Goal: Task Accomplishment & Management: Use online tool/utility

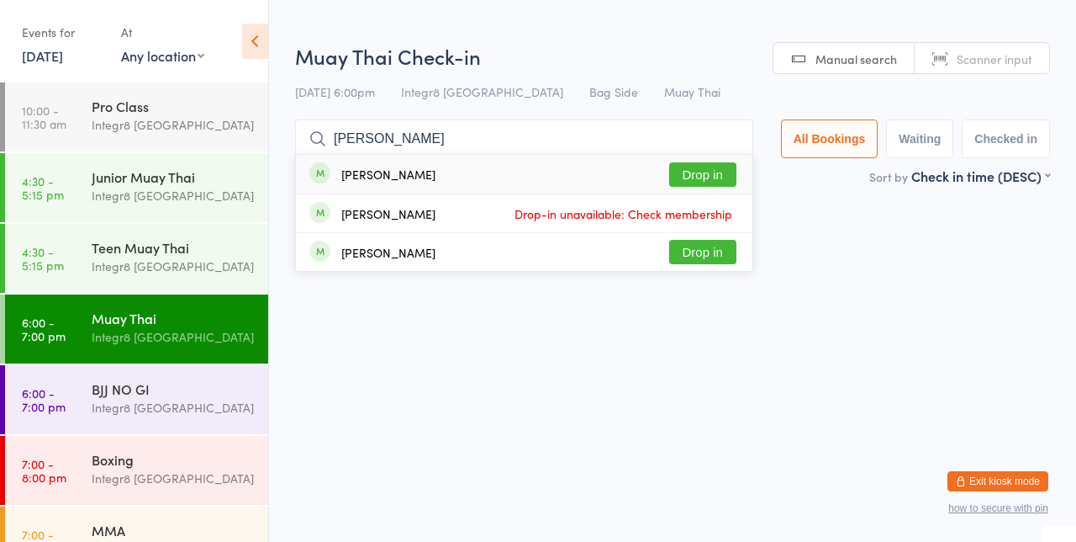
type input "[PERSON_NAME]"
click at [729, 170] on button "Drop in" at bounding box center [702, 174] width 67 height 24
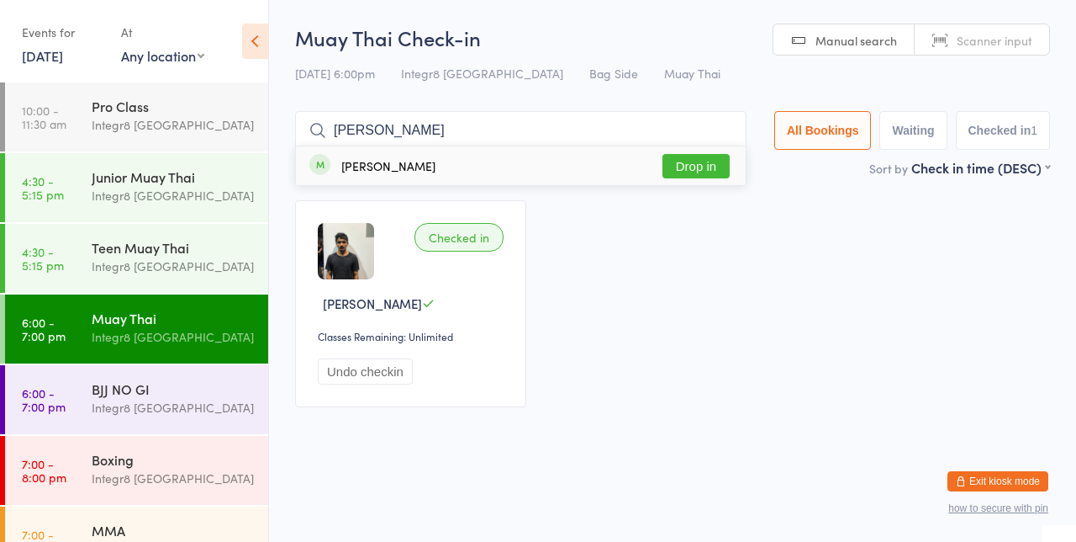
type input "[PERSON_NAME]"
click at [703, 161] on button "Drop in" at bounding box center [696, 166] width 67 height 24
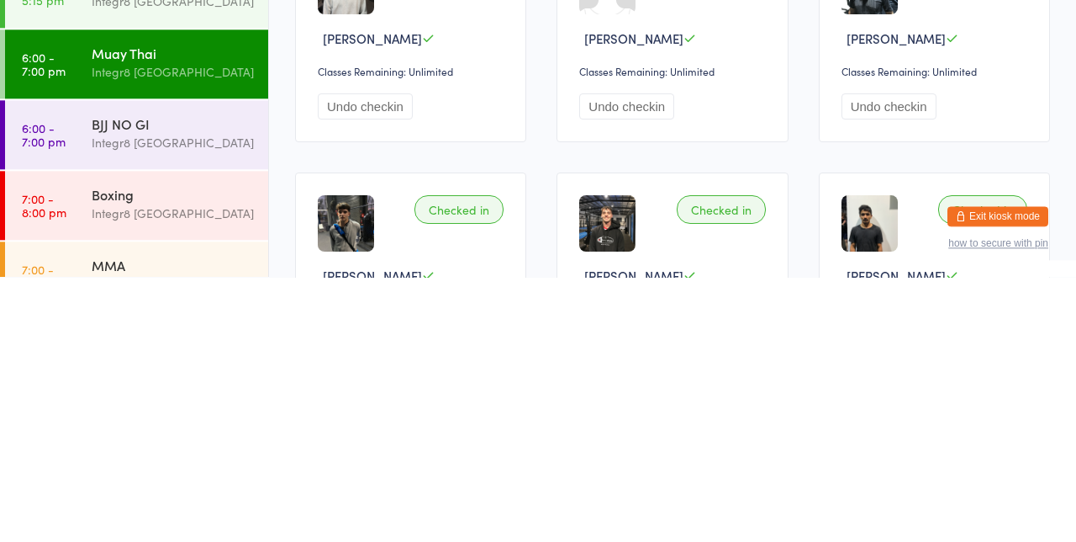
click at [44, 468] on time "7:00 - 8:00 pm" at bounding box center [44, 470] width 45 height 27
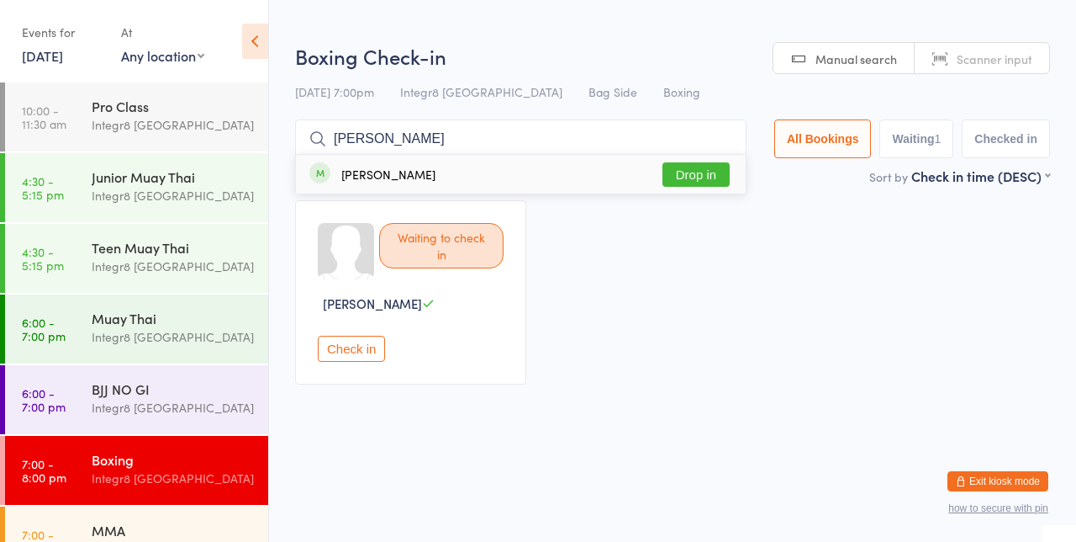
type input "[PERSON_NAME]"
click at [710, 169] on button "Drop in" at bounding box center [696, 174] width 67 height 24
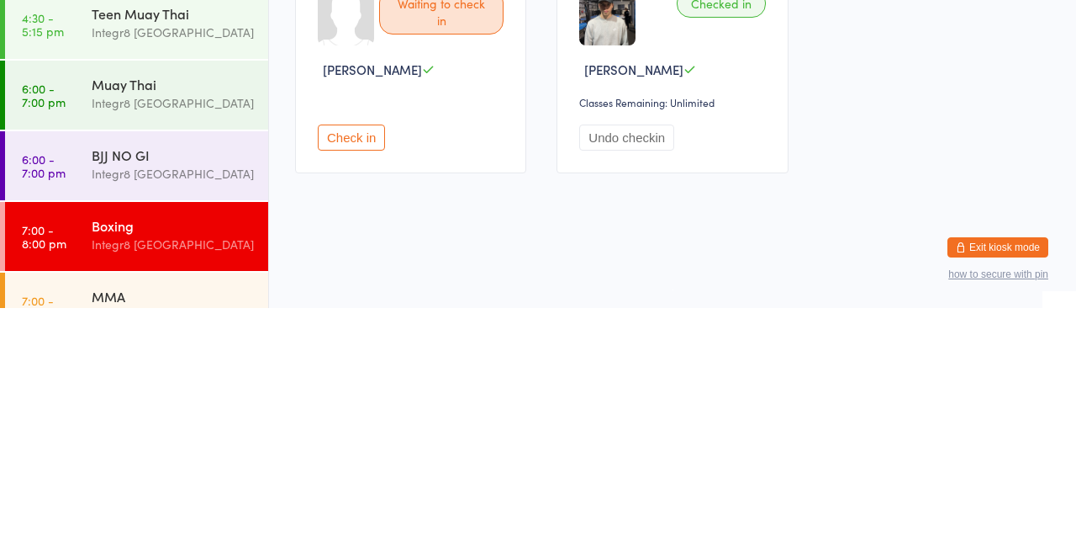
click at [100, 397] on div "BJJ NO GI" at bounding box center [173, 388] width 162 height 18
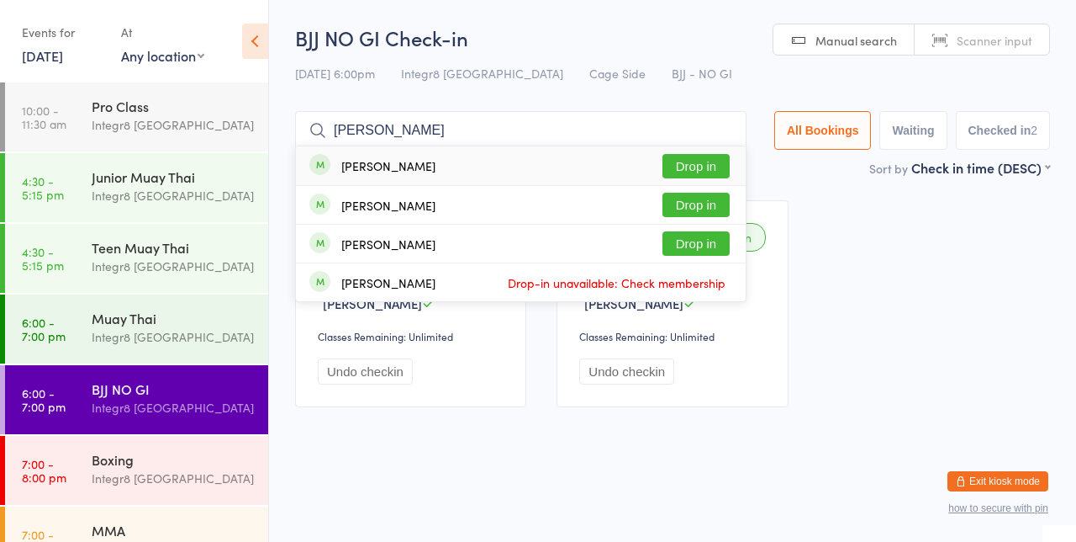
type input "[PERSON_NAME]"
click at [716, 166] on button "Drop in" at bounding box center [696, 166] width 67 height 24
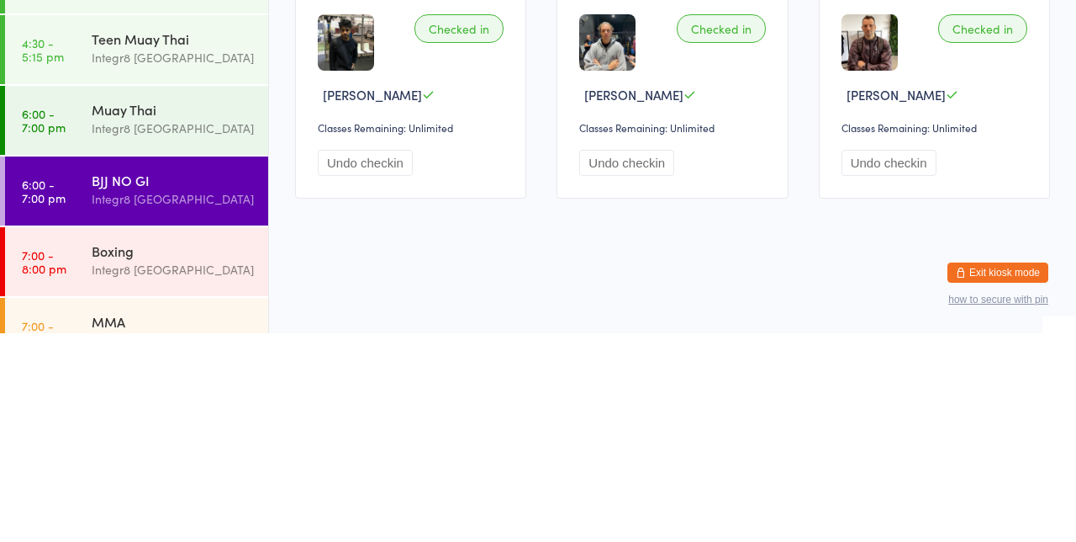
click at [199, 464] on div "Boxing" at bounding box center [173, 459] width 162 height 18
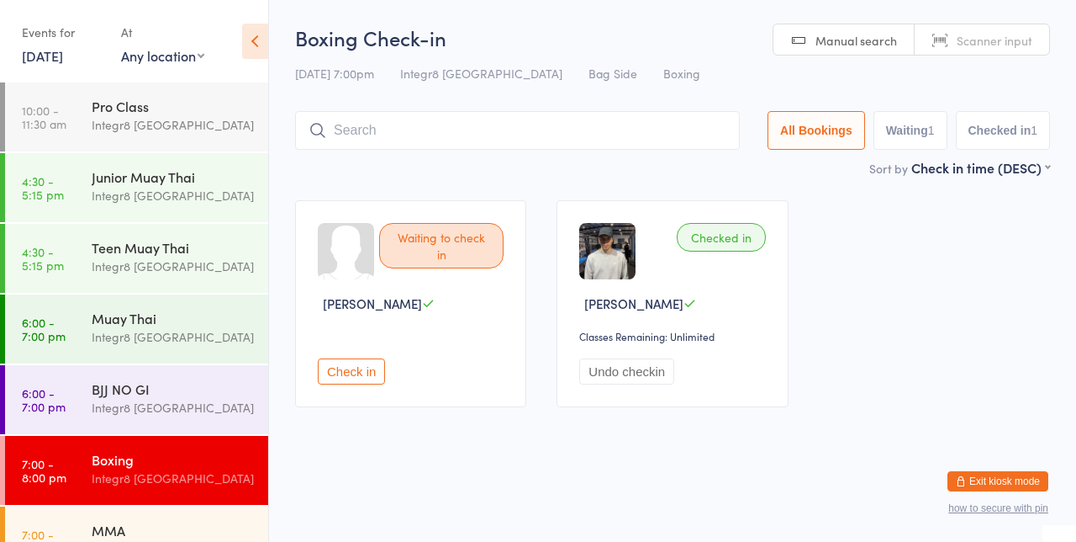
click at [86, 323] on link "6:00 - 7:00 pm Muay Thai Integr8 [GEOGRAPHIC_DATA]" at bounding box center [136, 328] width 263 height 69
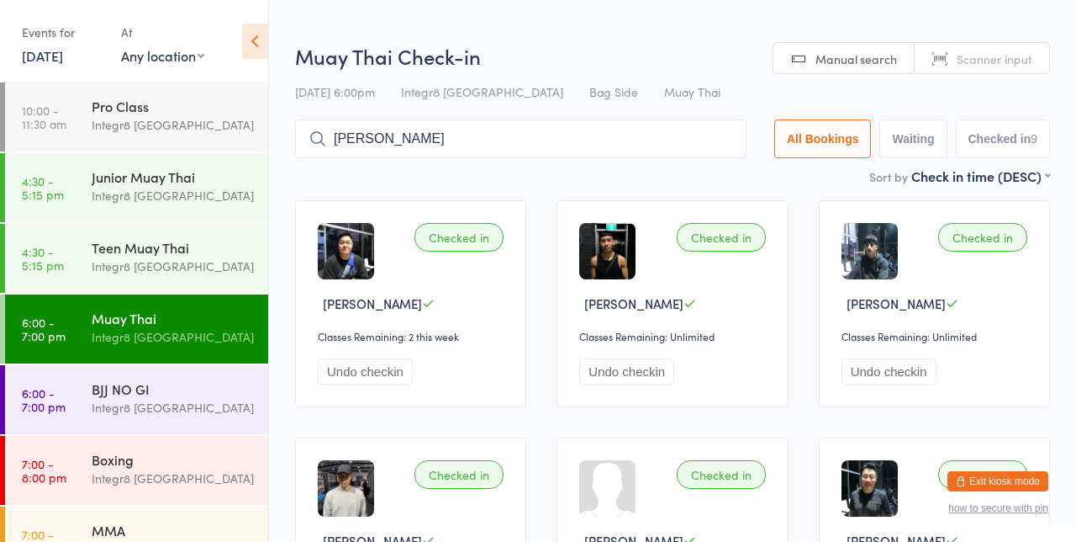
type input "[PERSON_NAME]"
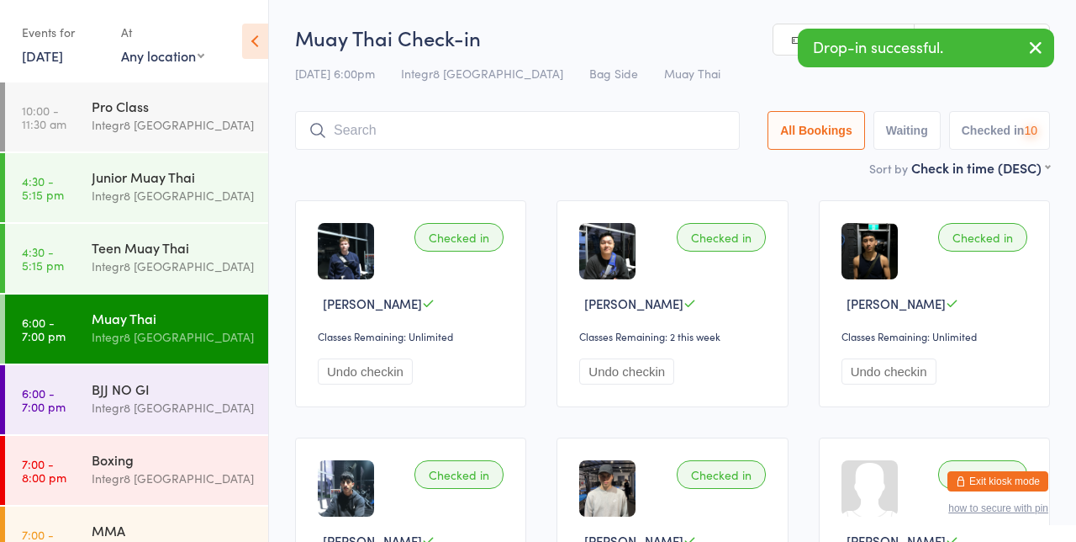
click at [599, 124] on input "search" at bounding box center [517, 130] width 445 height 39
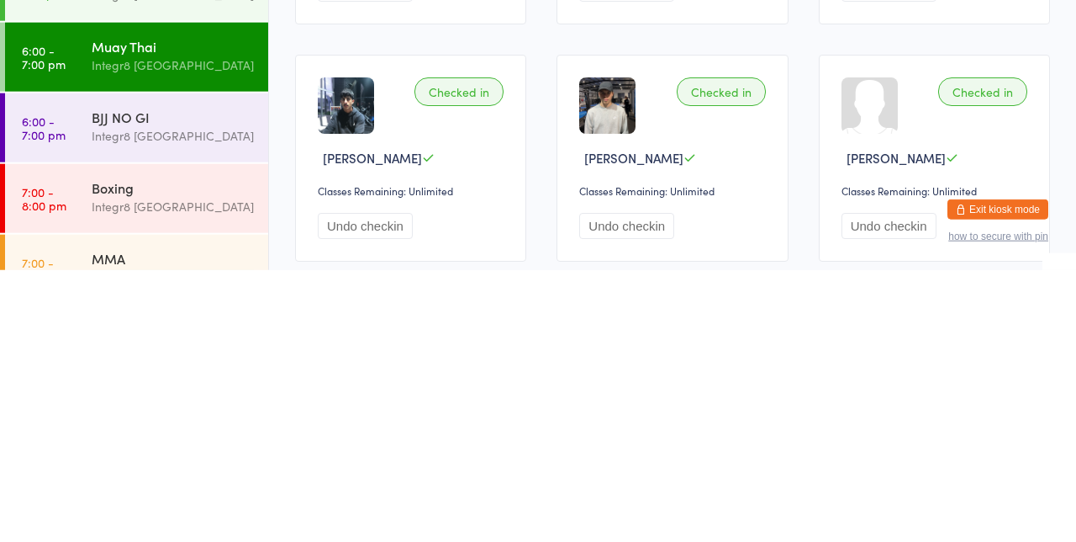
scroll to position [132, 0]
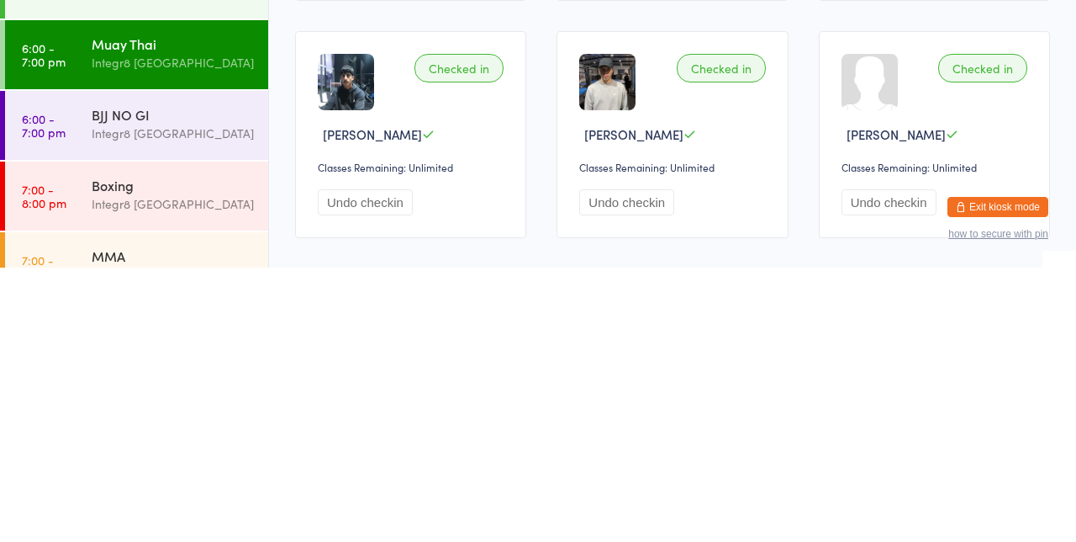
click at [167, 541] on div "Integr8 [GEOGRAPHIC_DATA]" at bounding box center [173, 548] width 162 height 19
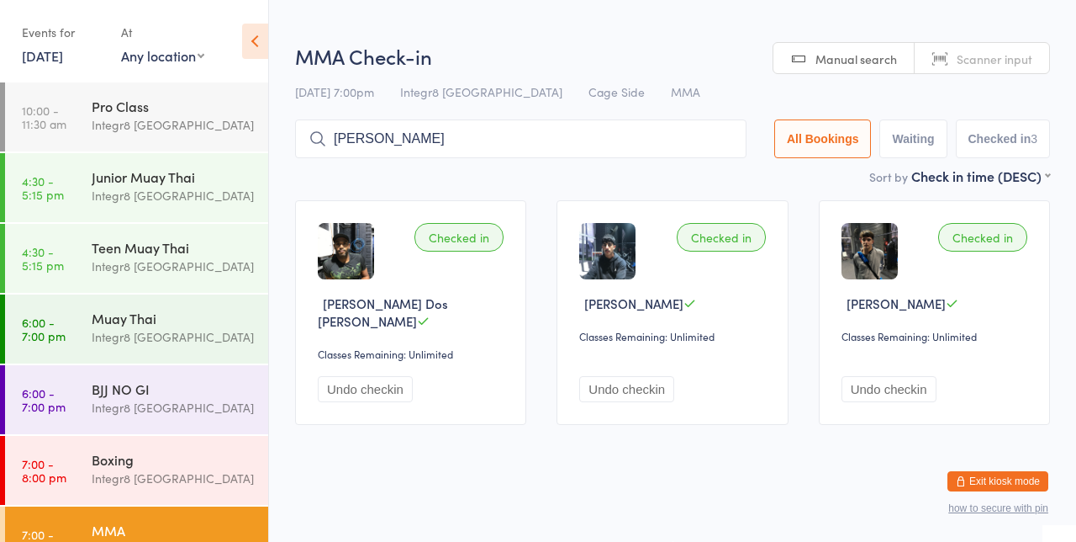
type input "[PERSON_NAME]"
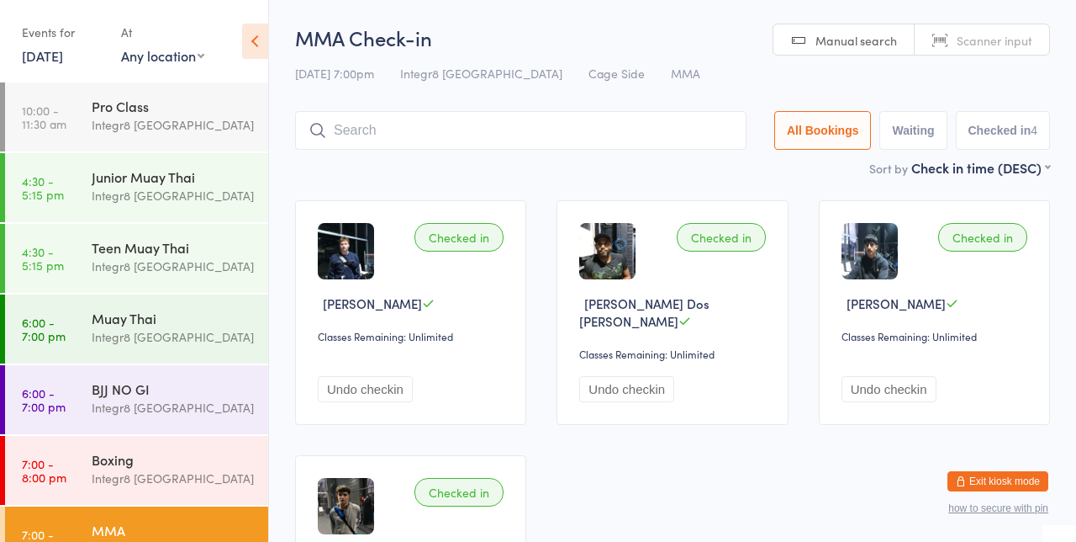
click at [162, 325] on div "Muay Thai" at bounding box center [173, 318] width 162 height 18
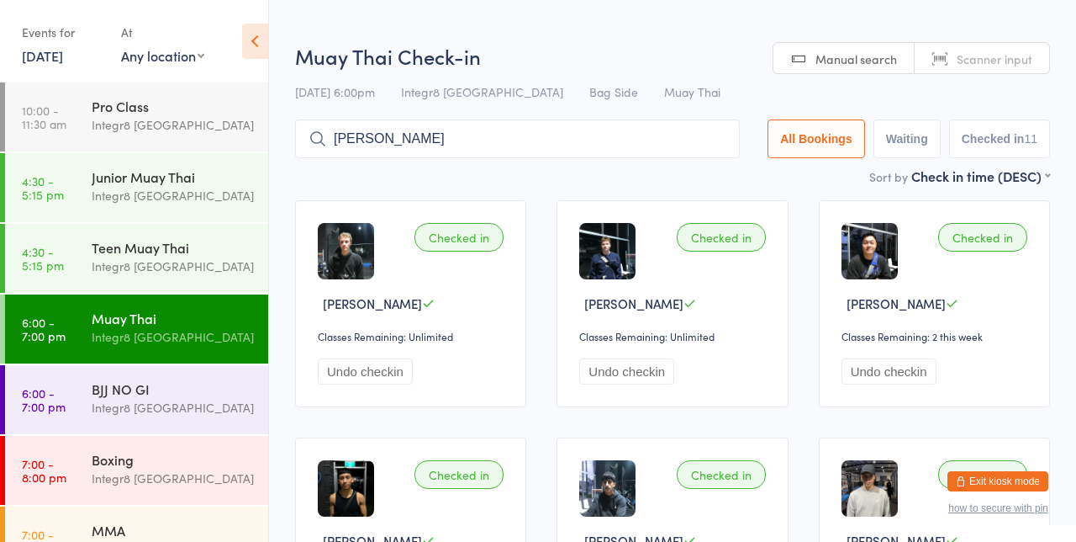
type input "[PERSON_NAME]"
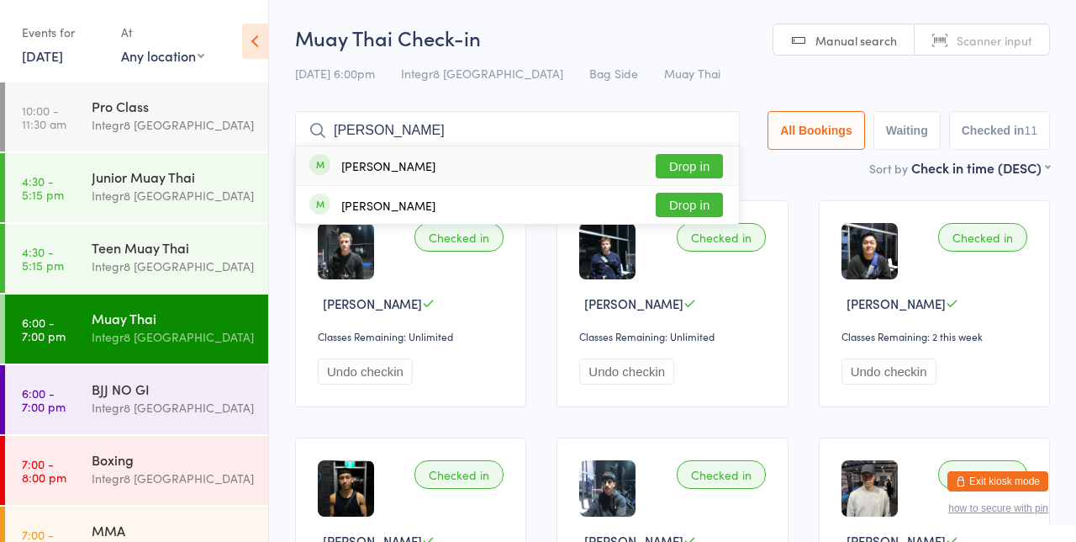
click at [690, 167] on button "Drop in" at bounding box center [689, 166] width 67 height 24
